Goal: Task Accomplishment & Management: Manage account settings

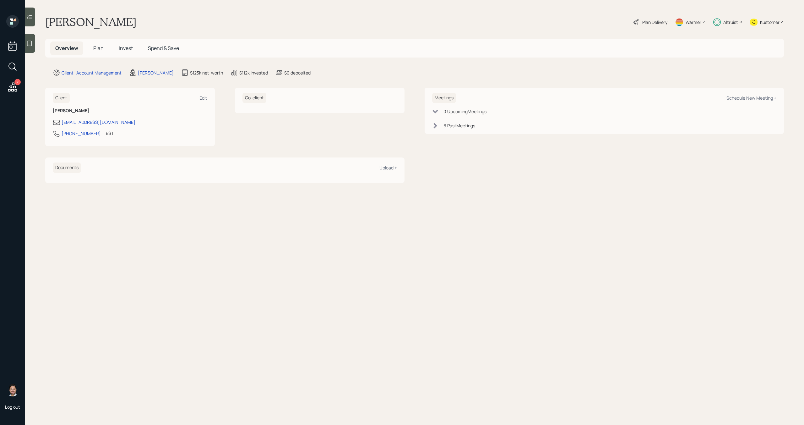
click at [5, 85] on div "2" at bounding box center [12, 54] width 15 height 79
click at [11, 86] on icon at bounding box center [12, 86] width 9 height 9
